Goal: Information Seeking & Learning: Learn about a topic

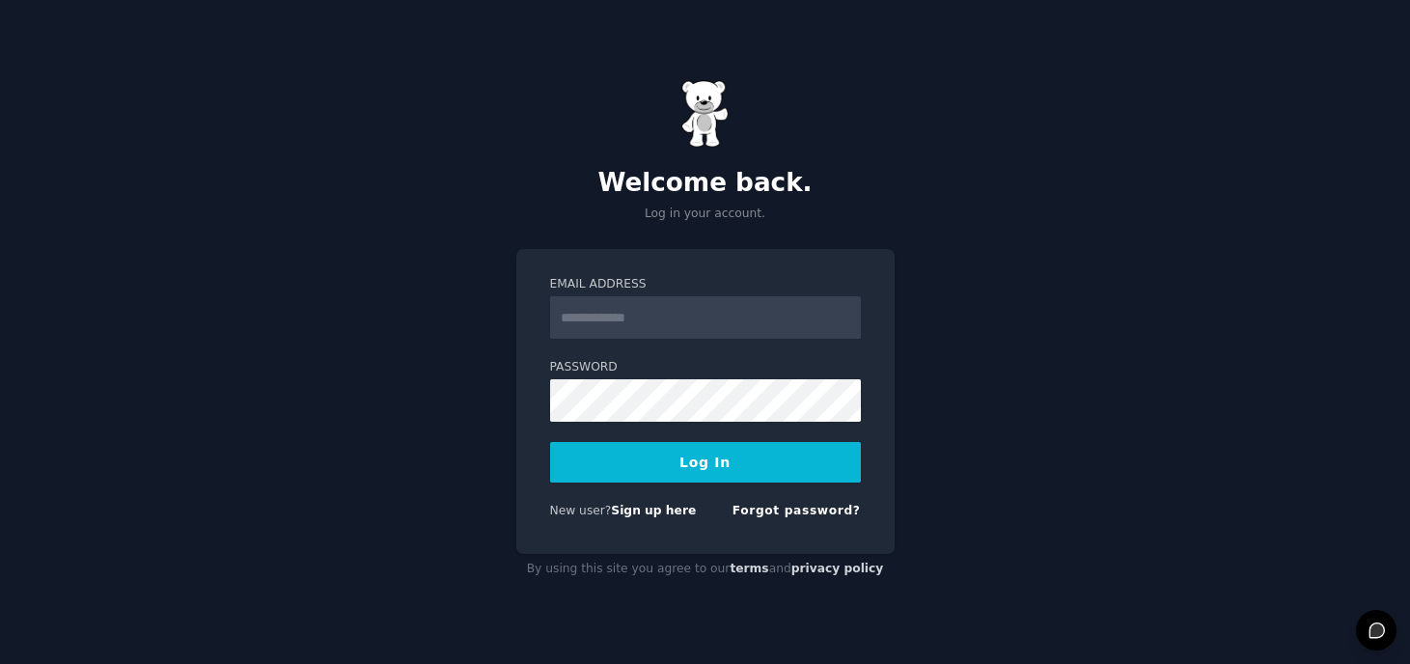
click at [648, 331] on input "Email Address" at bounding box center [705, 317] width 311 height 42
type input "**********"
click at [716, 468] on button "Log In" at bounding box center [705, 462] width 311 height 41
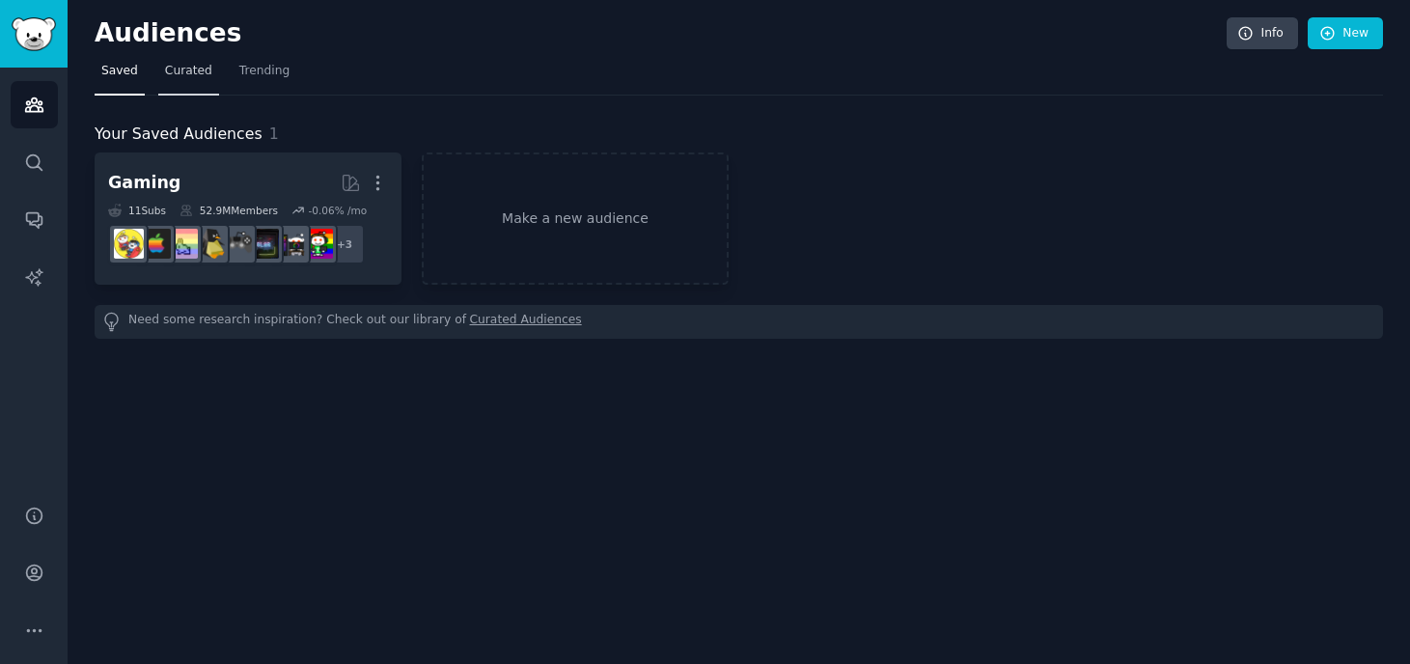
click at [167, 76] on span "Curated" at bounding box center [188, 71] width 47 height 17
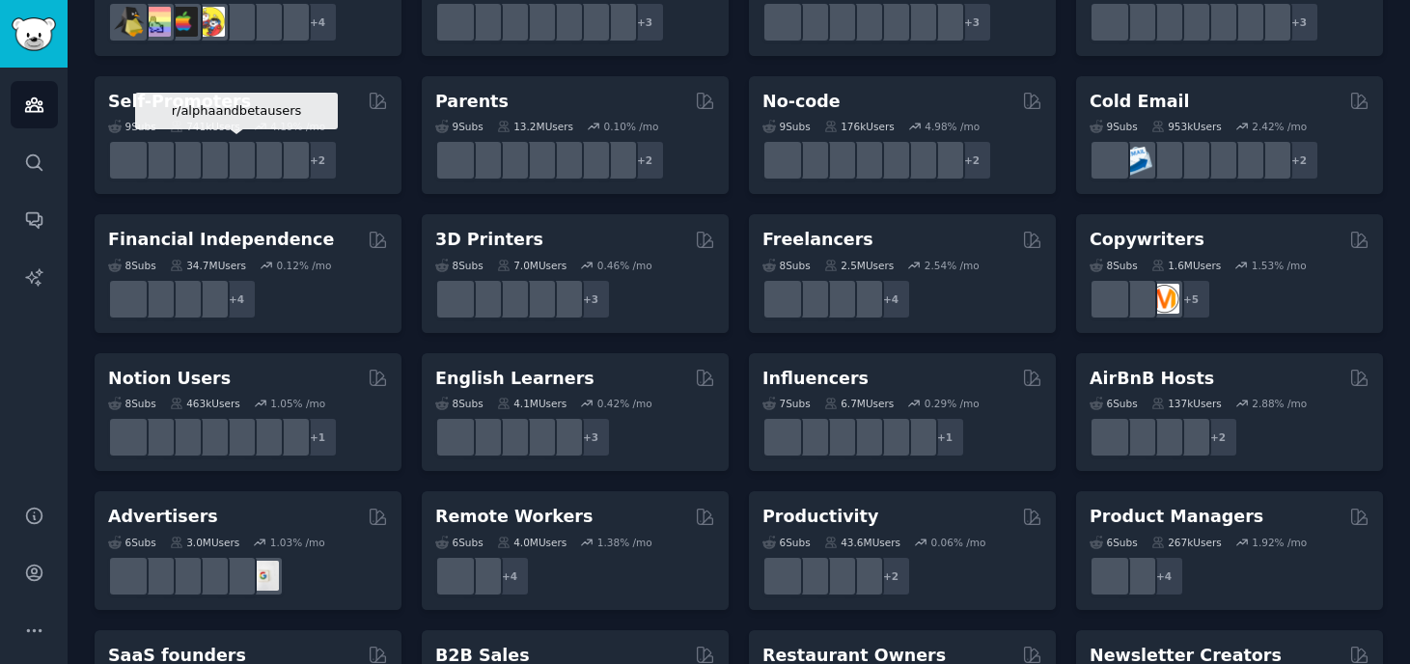
scroll to position [880, 0]
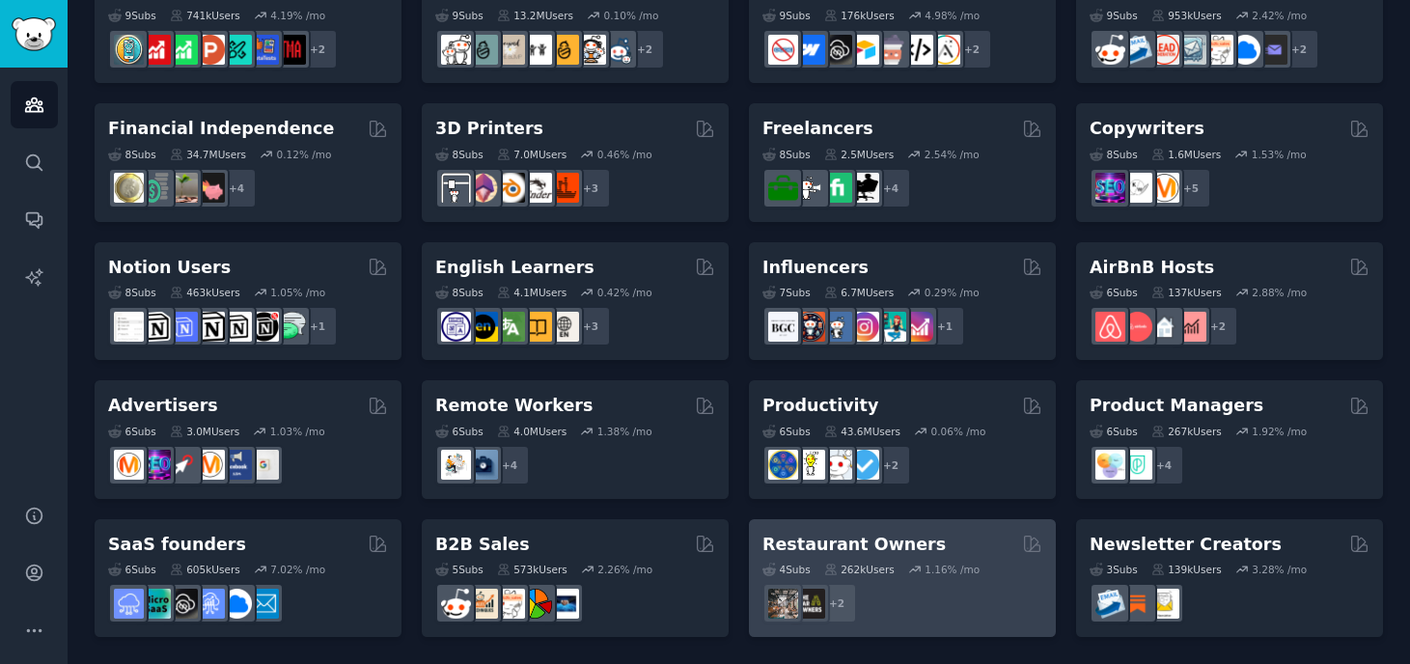
click at [837, 545] on h2 "Restaurant Owners" at bounding box center [853, 545] width 183 height 24
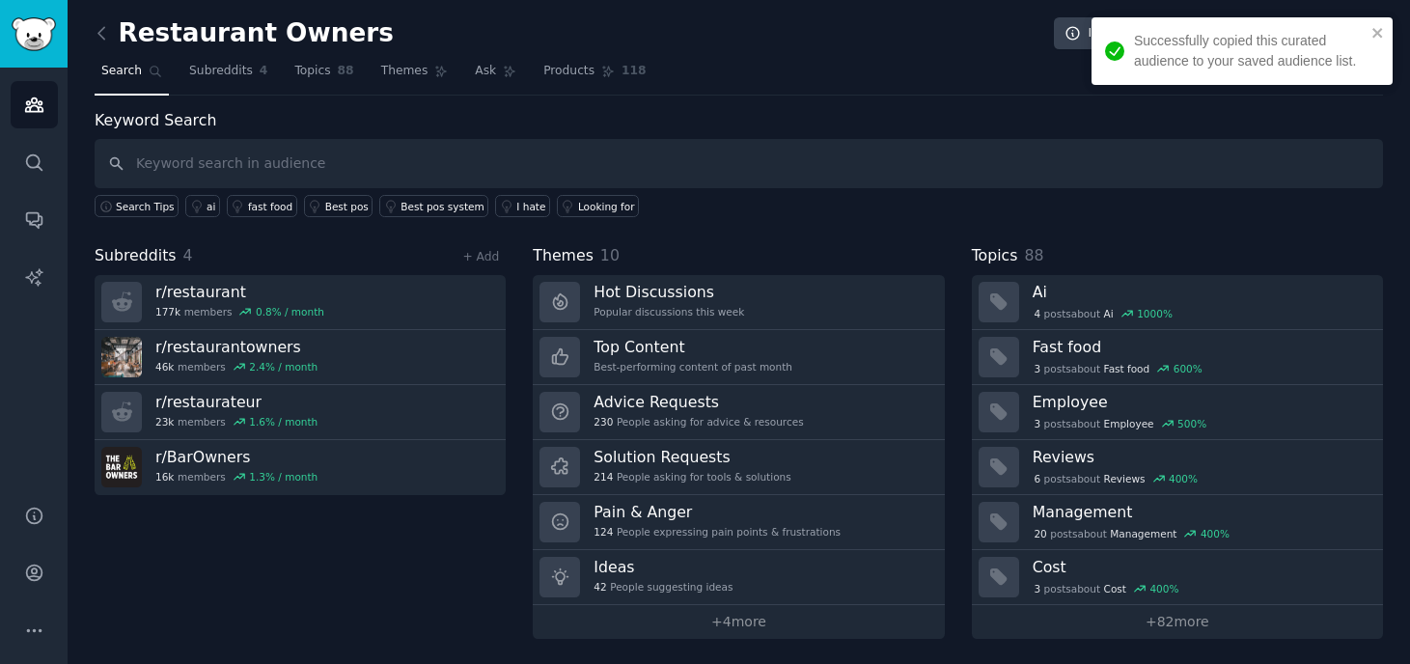
click at [473, 171] on input "text" at bounding box center [739, 163] width 1288 height 49
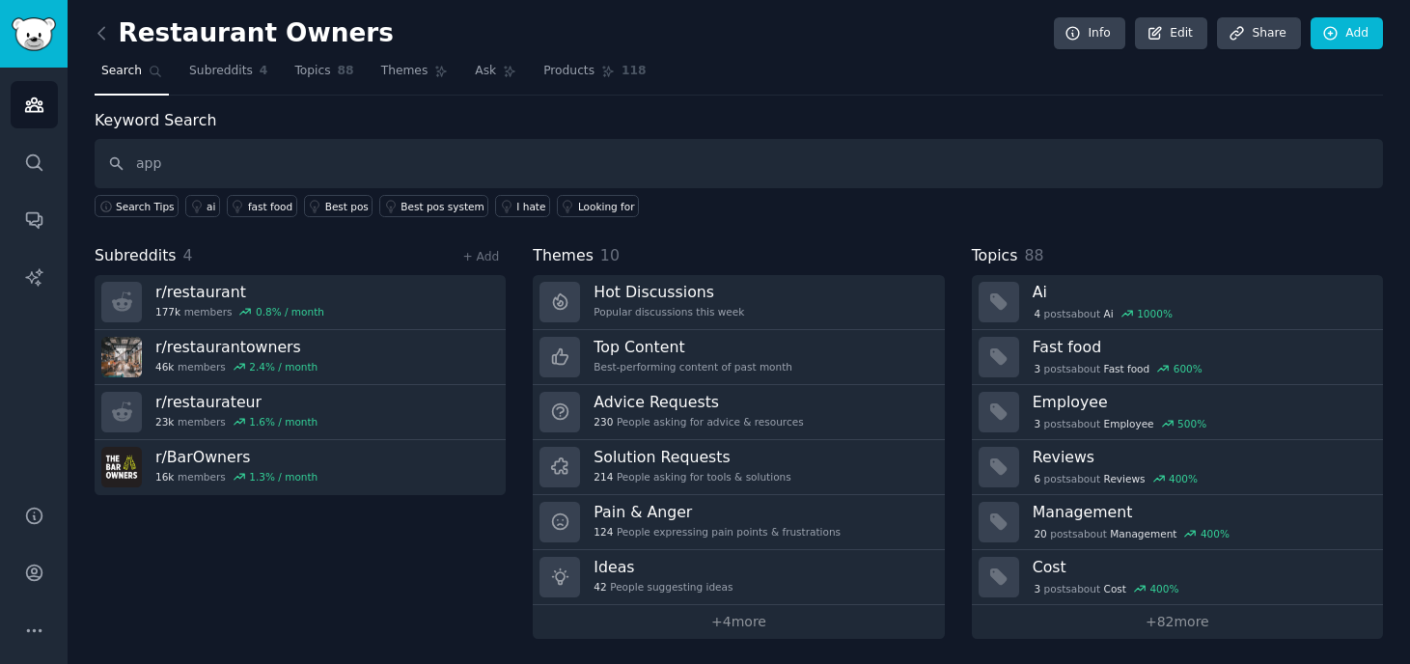
type input "app"
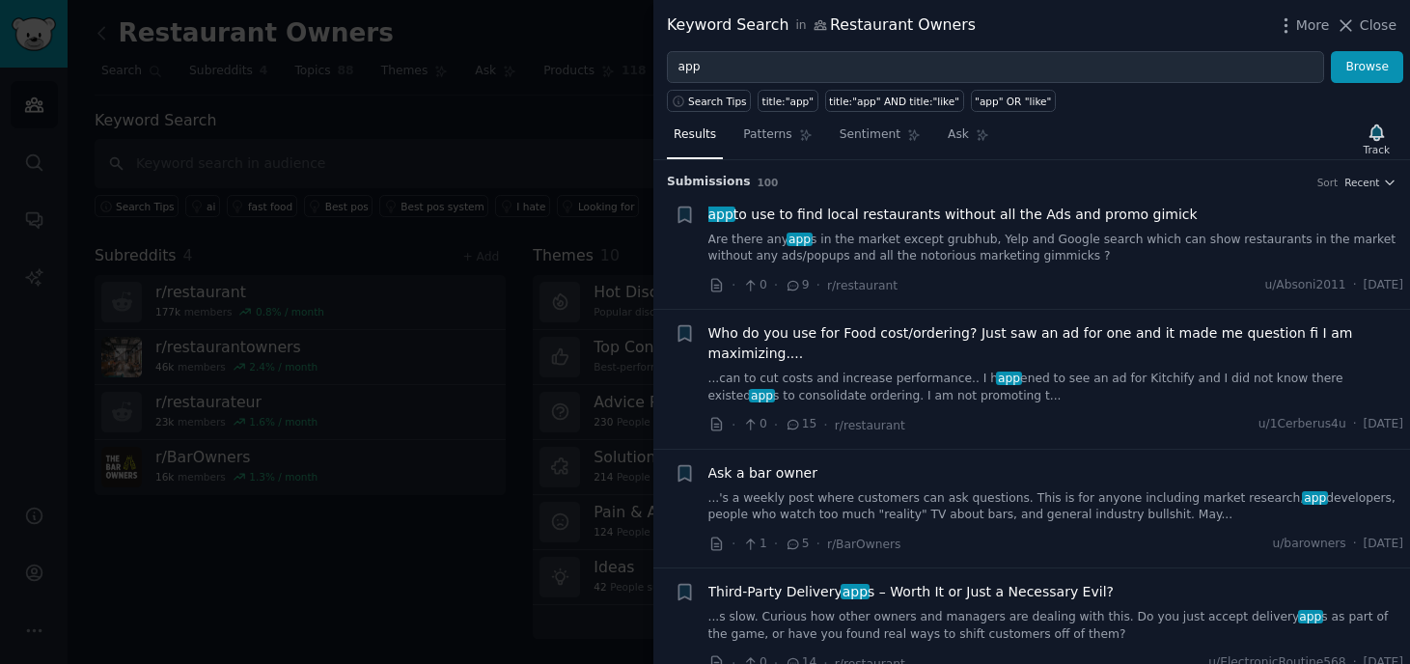
click at [894, 229] on div "app to use to find local restaurants without all the Ads and promo gimick Are t…" at bounding box center [1056, 235] width 696 height 61
click at [889, 239] on link "Are there any app s in the market except grubhub, Yelp and Google search which …" at bounding box center [1056, 249] width 696 height 34
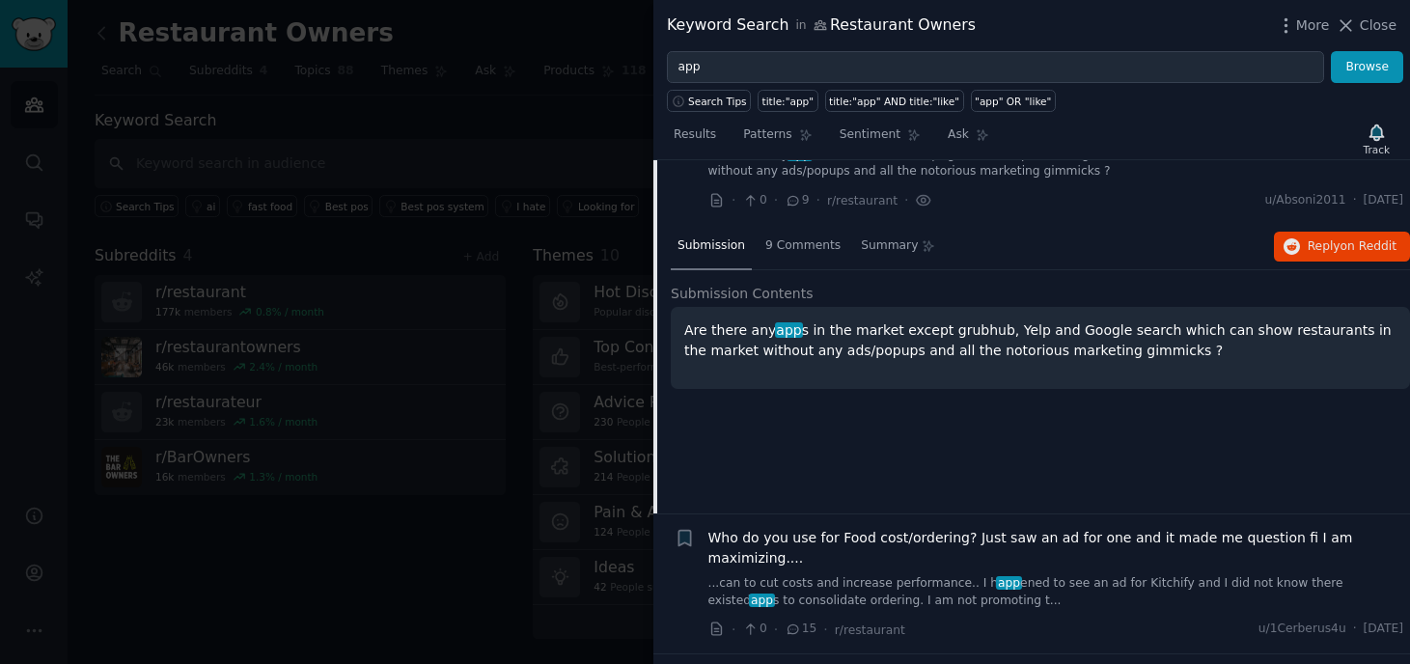
scroll to position [98, 0]
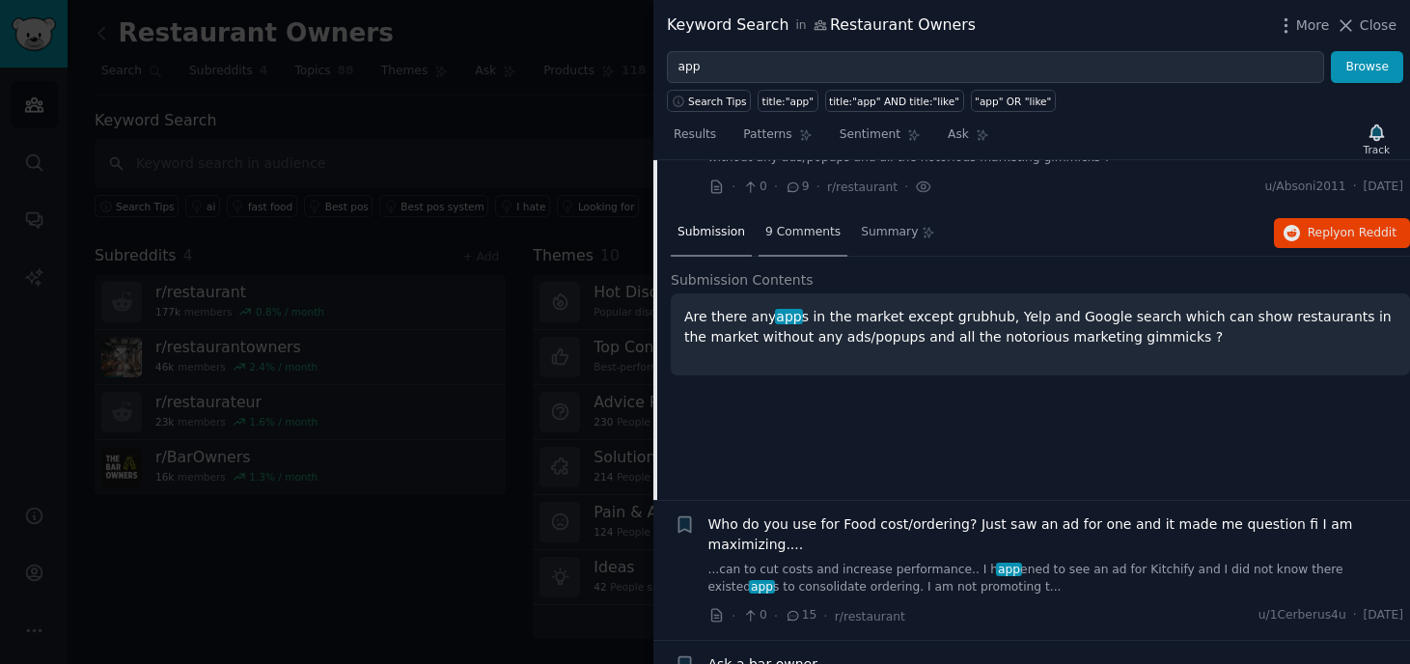
click at [813, 233] on span "9 Comments" at bounding box center [802, 232] width 75 height 17
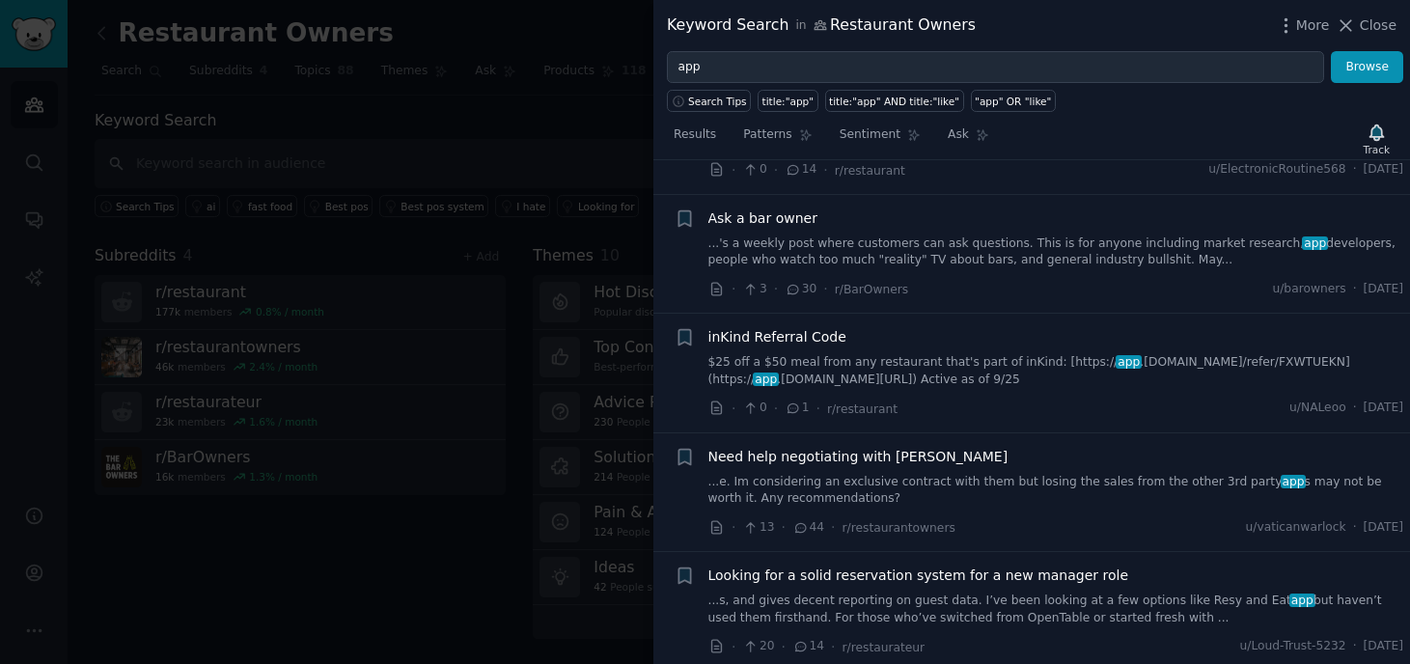
scroll to position [846, 0]
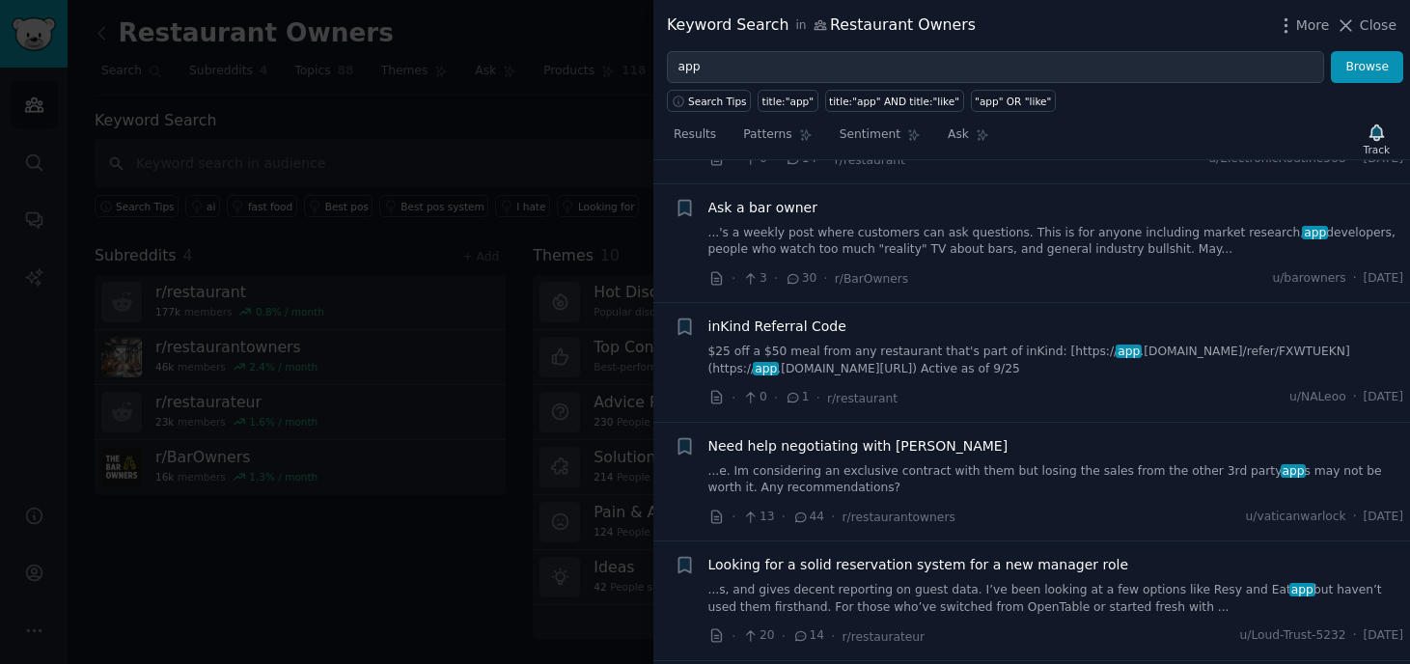
click at [590, 58] on div at bounding box center [705, 332] width 1410 height 664
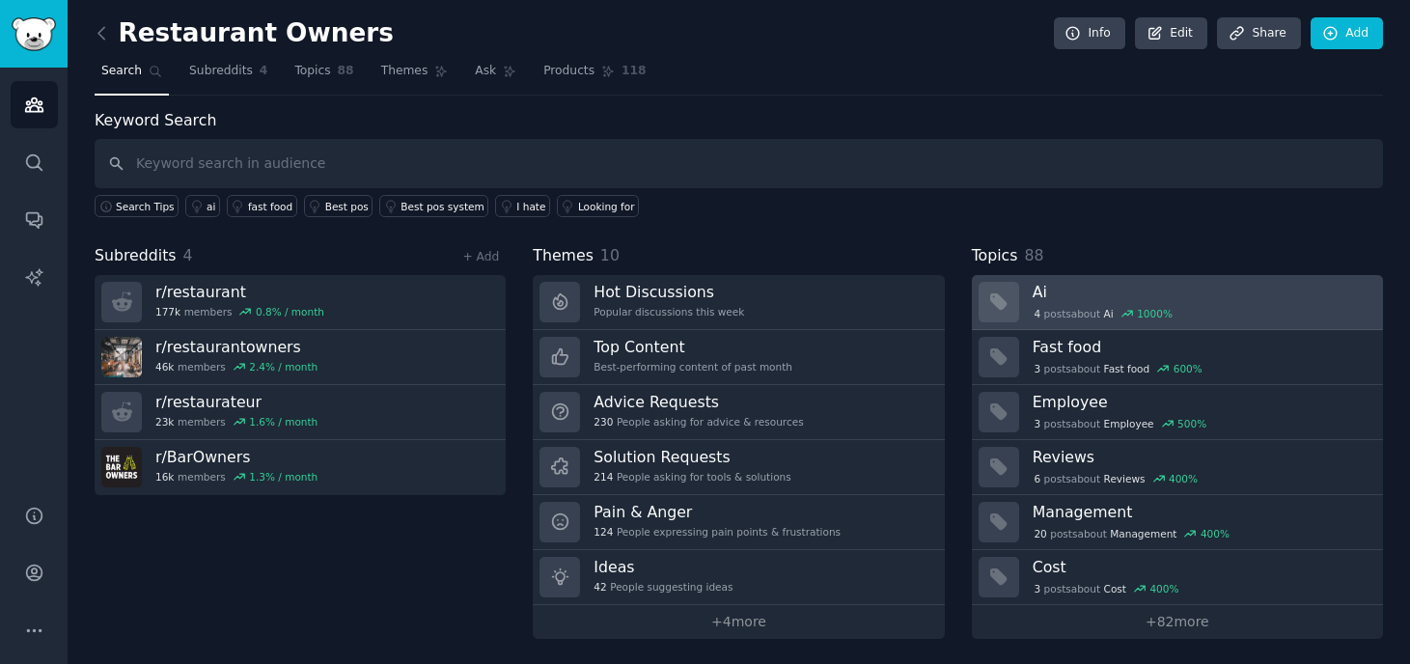
click at [1115, 296] on h3 "Ai" at bounding box center [1201, 292] width 337 height 20
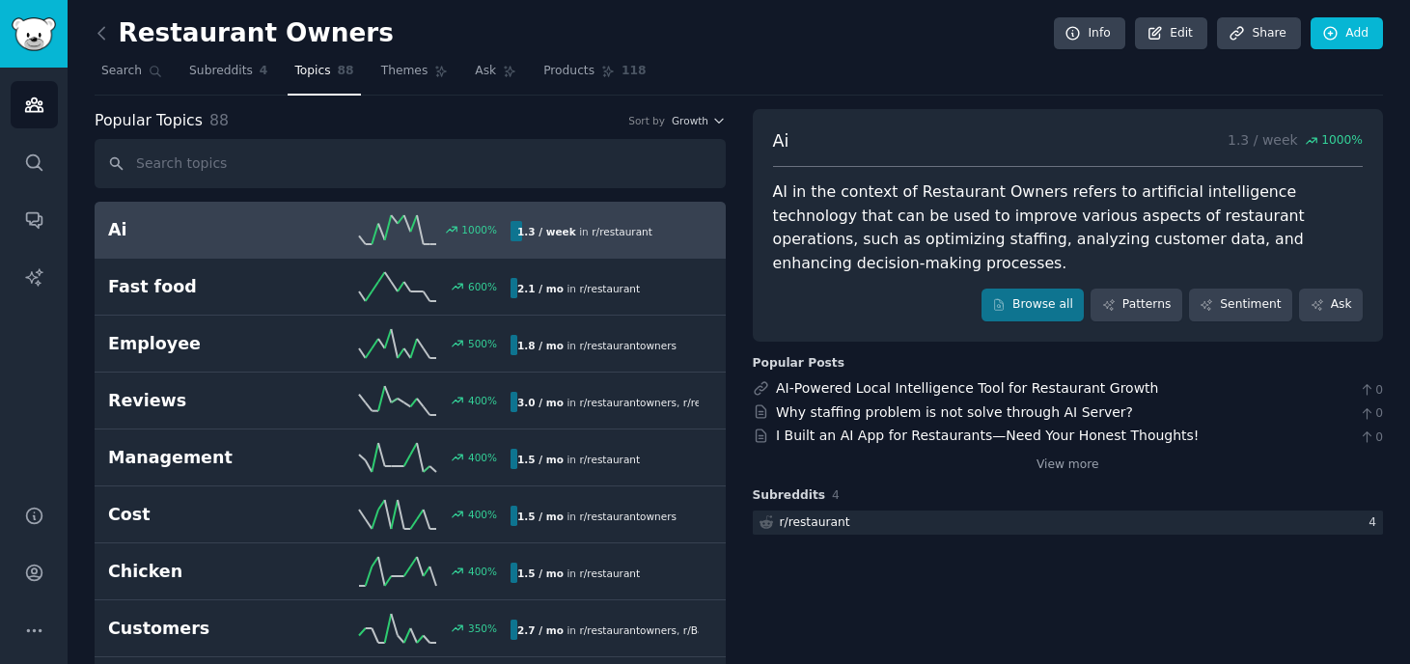
click at [844, 426] on div "I Built an AI App for Restaurants—Need Your Honest Thoughts!" at bounding box center [987, 436] width 423 height 20
click at [844, 427] on link "I Built an AI App for Restaurants—Need Your Honest Thoughts!" at bounding box center [987, 434] width 423 height 15
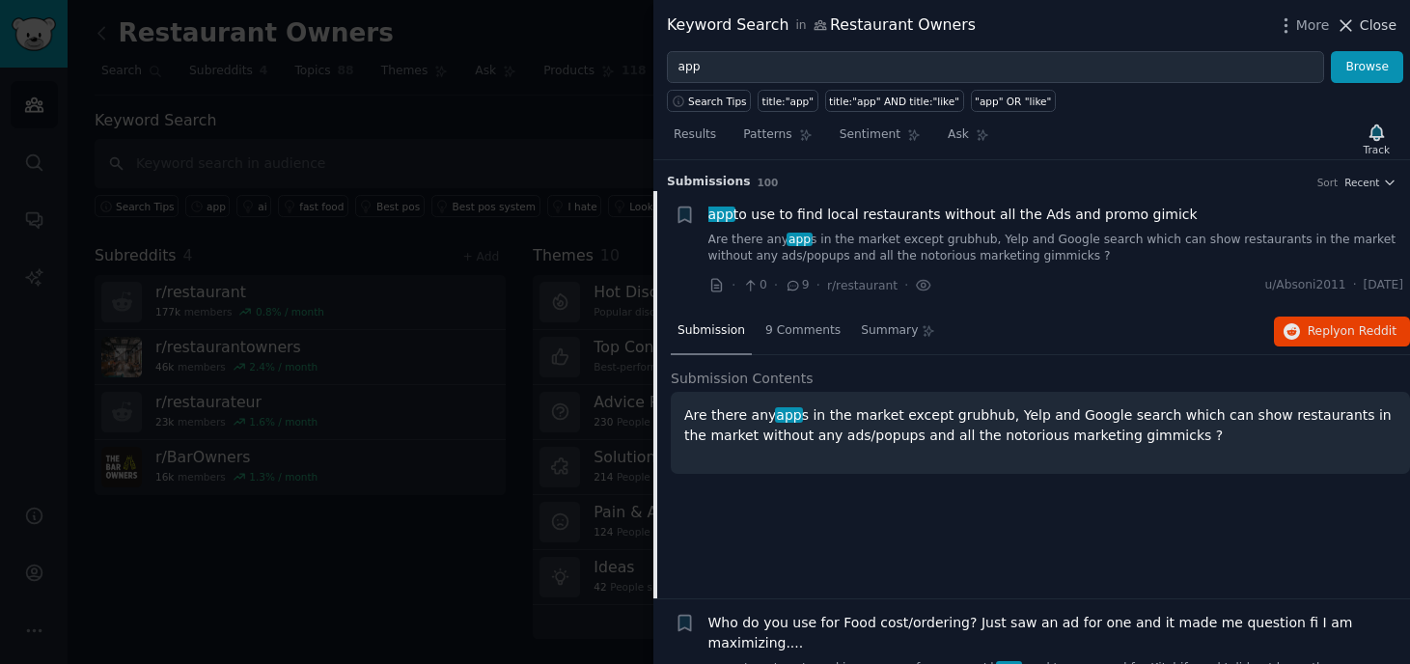
click at [1364, 31] on span "Close" at bounding box center [1378, 25] width 37 height 20
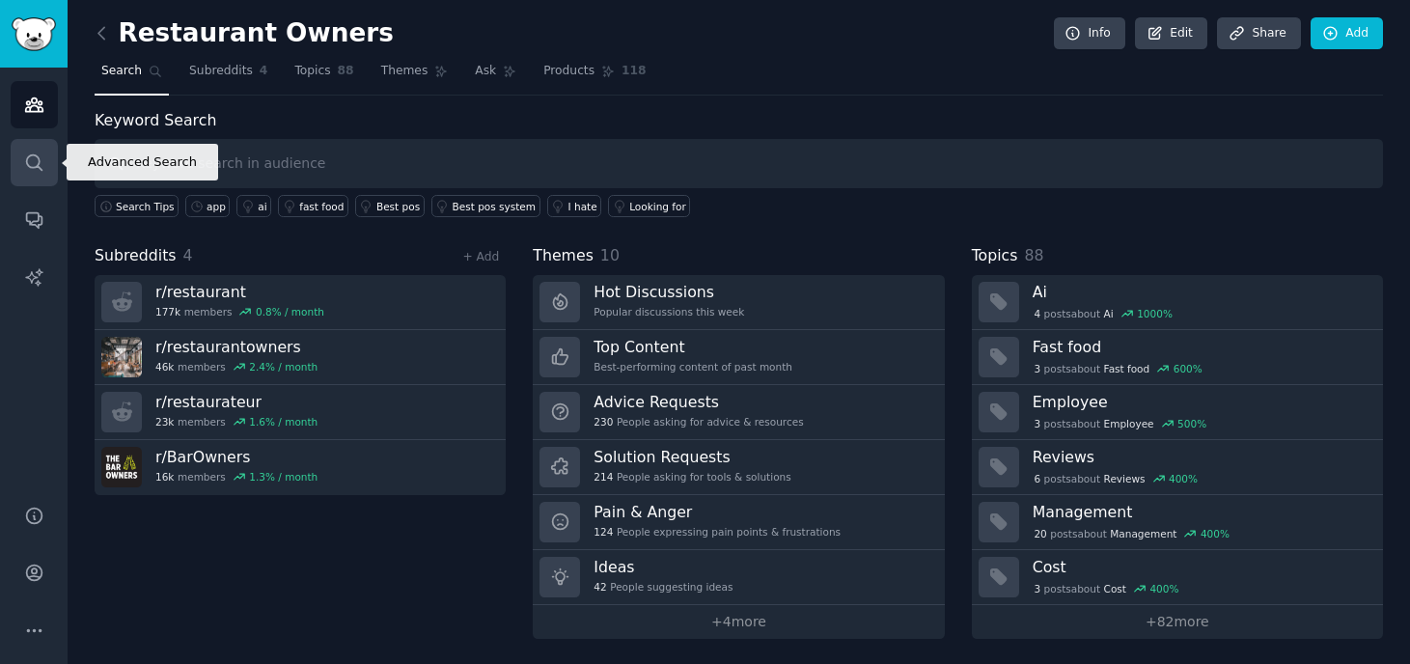
click at [33, 151] on link "Search" at bounding box center [34, 162] width 47 height 47
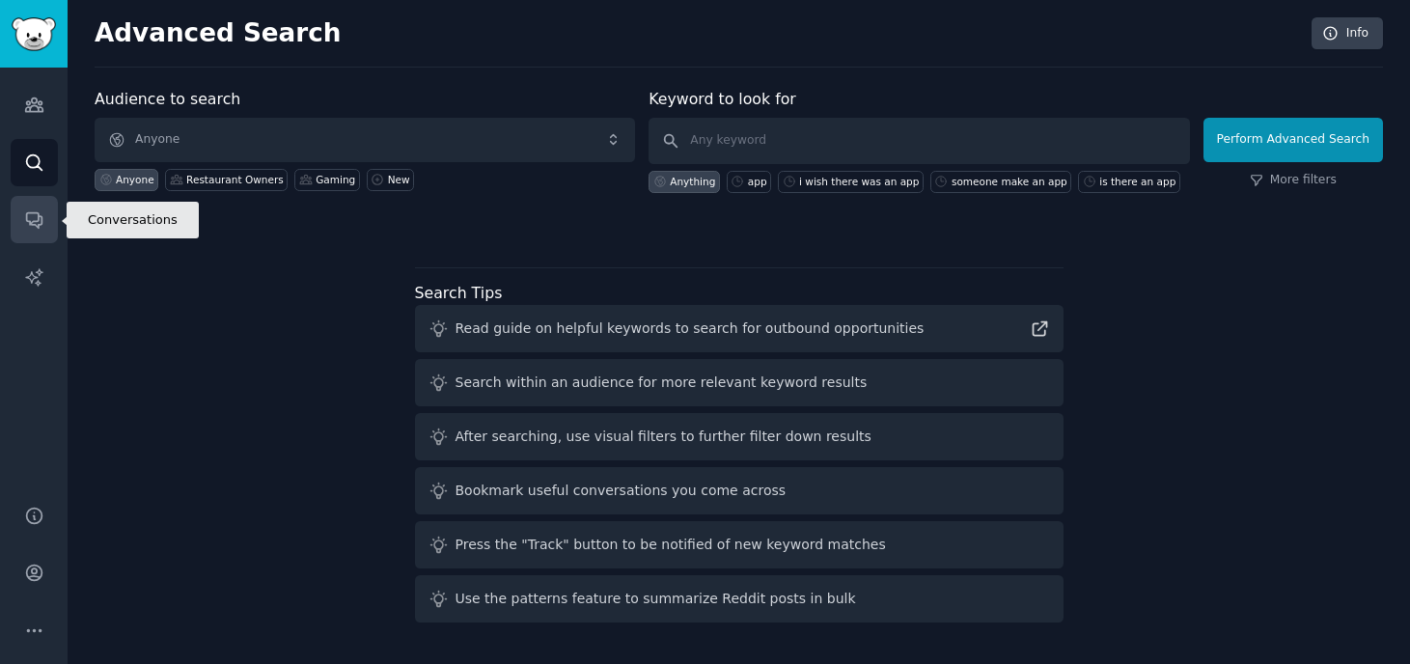
click at [37, 226] on icon "Sidebar" at bounding box center [33, 220] width 15 height 15
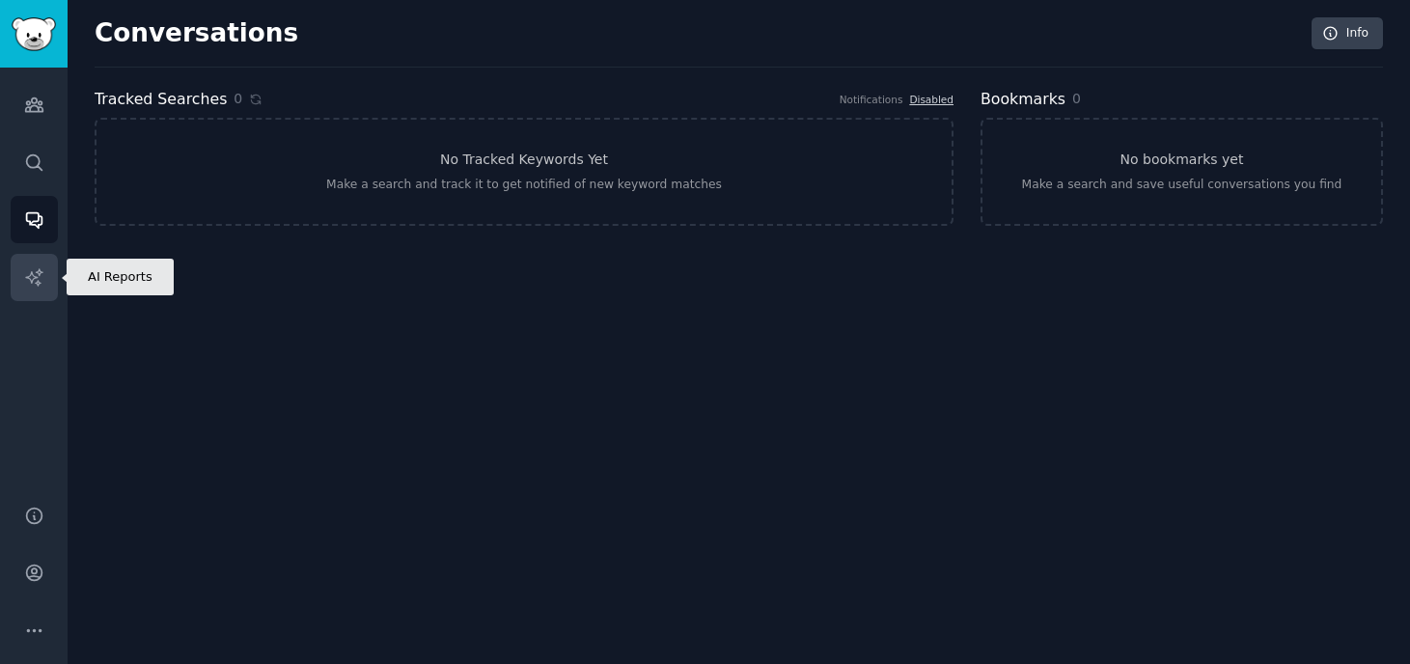
click at [39, 281] on icon "Sidebar" at bounding box center [34, 277] width 20 height 20
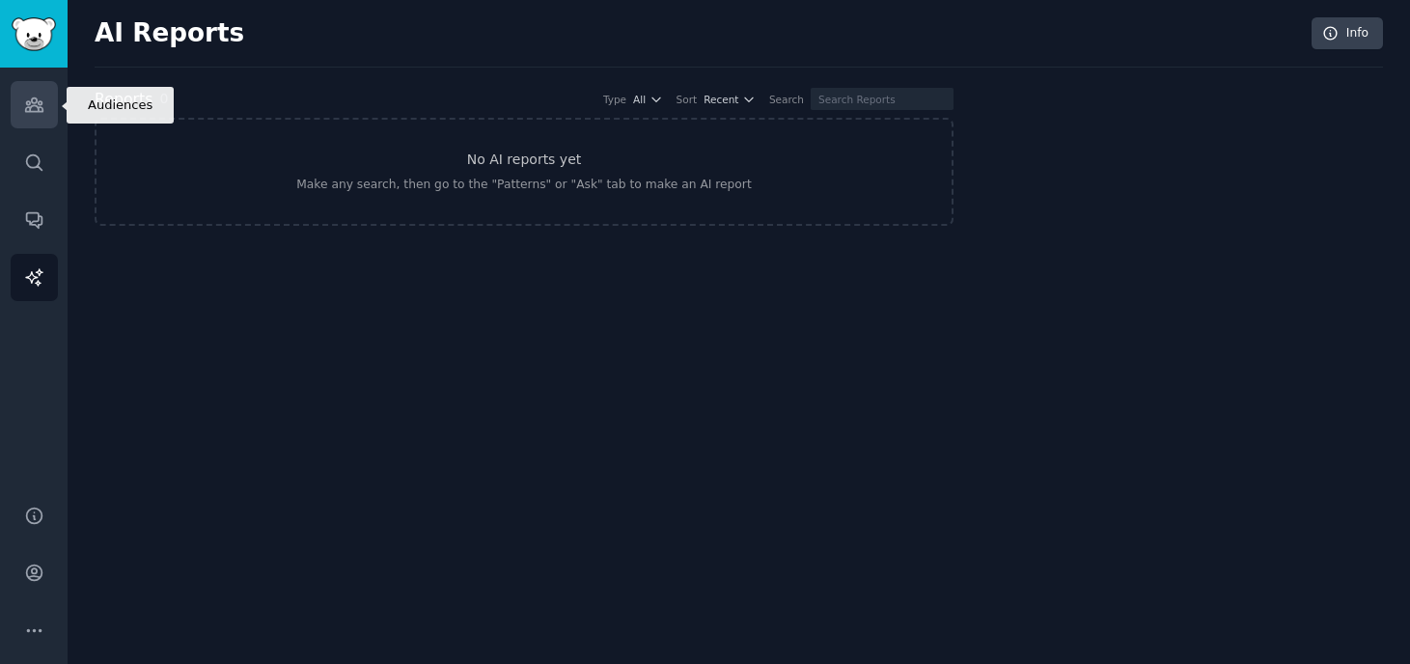
click at [24, 101] on icon "Sidebar" at bounding box center [34, 105] width 20 height 20
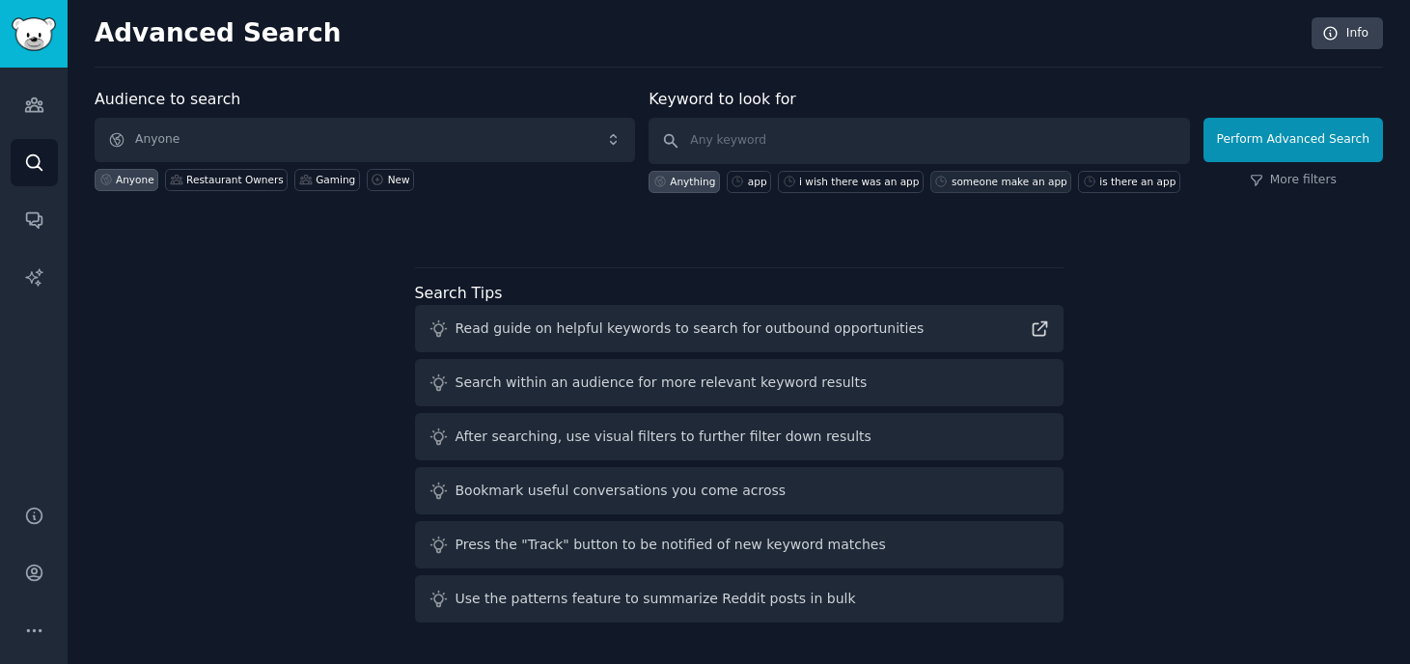
click at [1013, 179] on div "someone make an app" at bounding box center [1010, 182] width 116 height 14
type input "someone make an app"
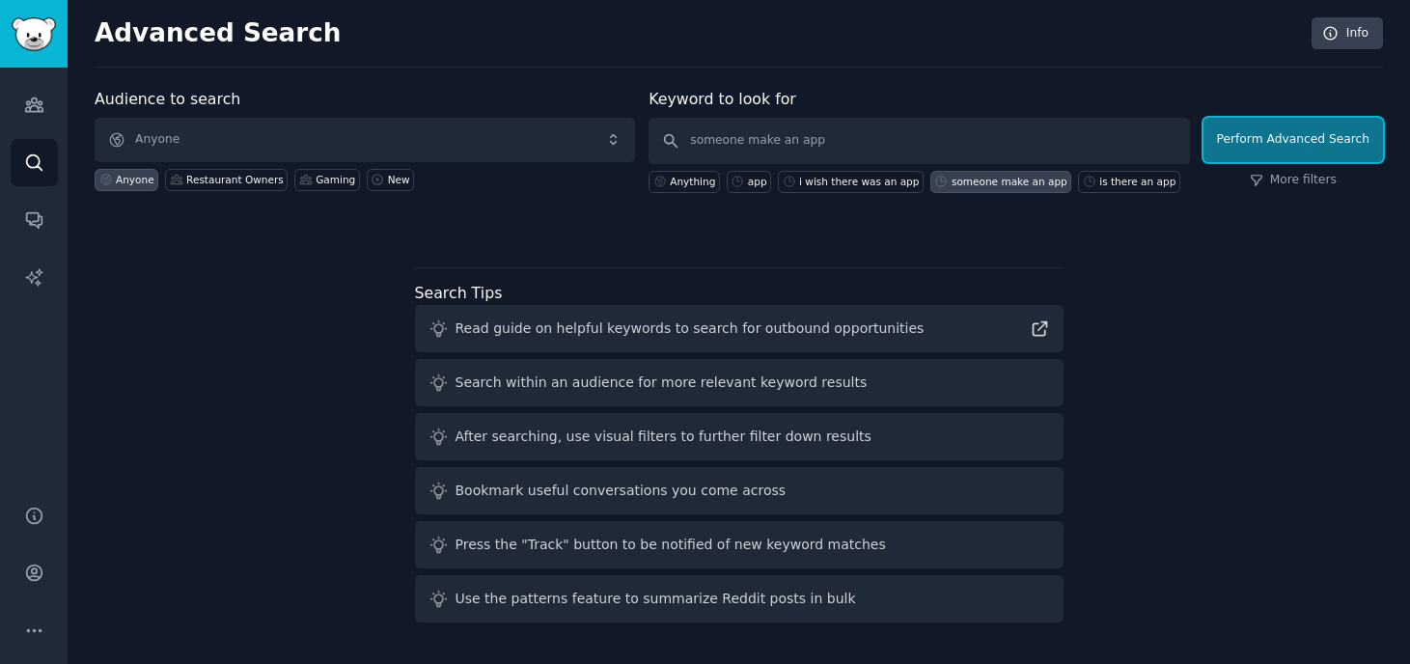
click at [1255, 154] on button "Perform Advanced Search" at bounding box center [1292, 140] width 179 height 44
